Goal: Task Accomplishment & Management: Complete application form

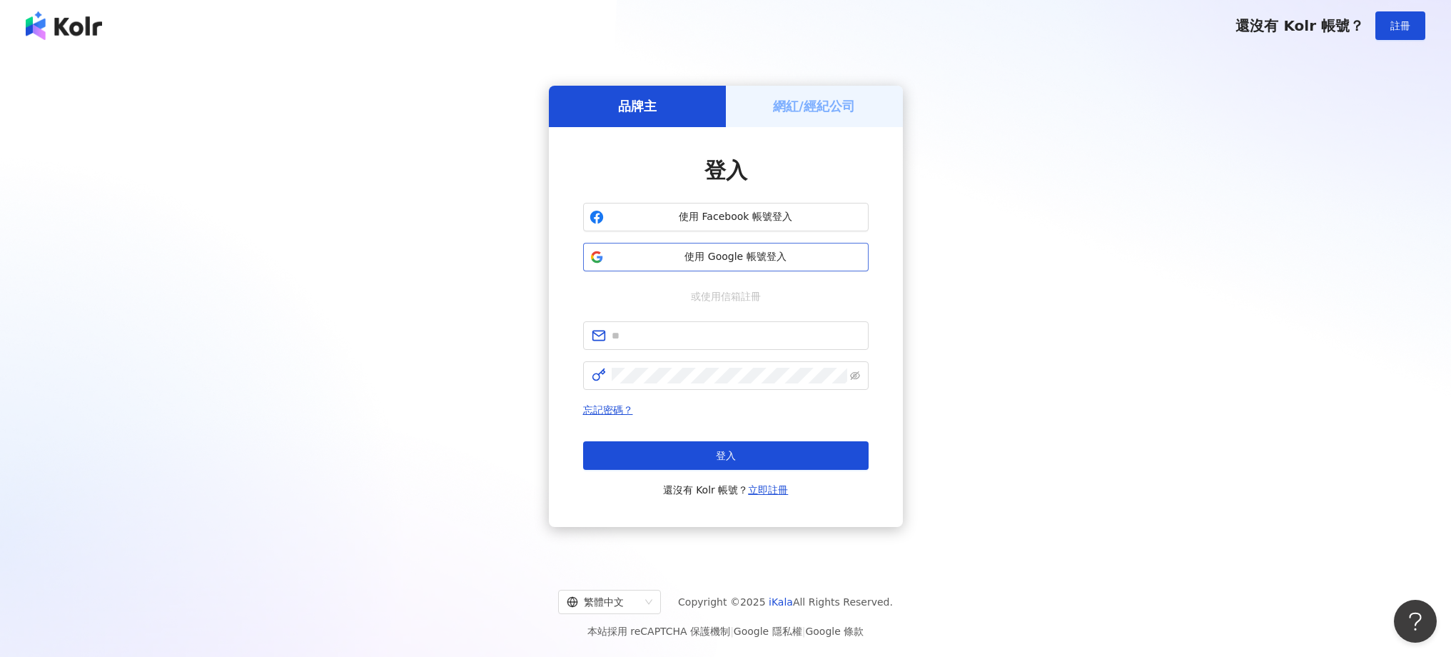
click at [746, 260] on span "使用 Google 帳號登入" at bounding box center [735, 257] width 253 height 14
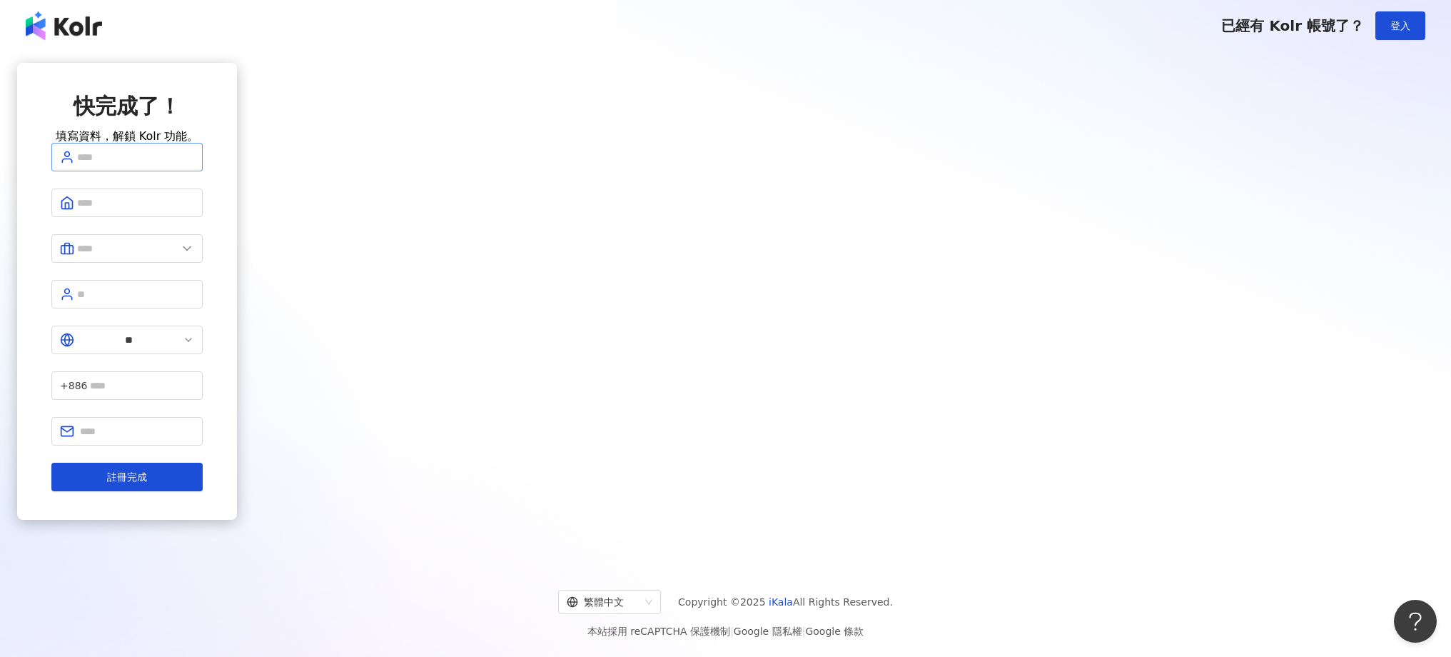
click at [203, 171] on span at bounding box center [126, 157] width 151 height 29
click at [51, 32] on img at bounding box center [64, 25] width 76 height 29
